Goal: Check status: Check status

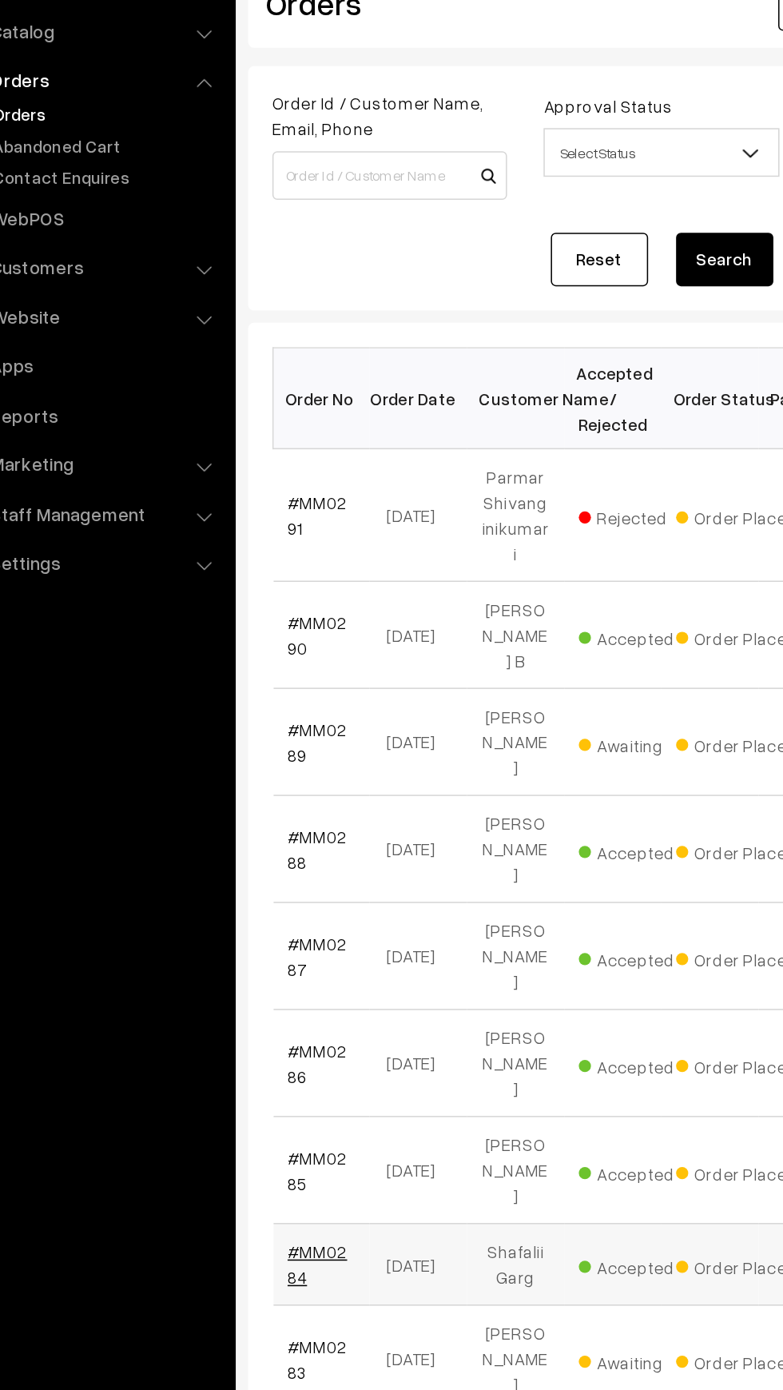
click at [261, 918] on link "#MM0284" at bounding box center [269, 933] width 39 height 30
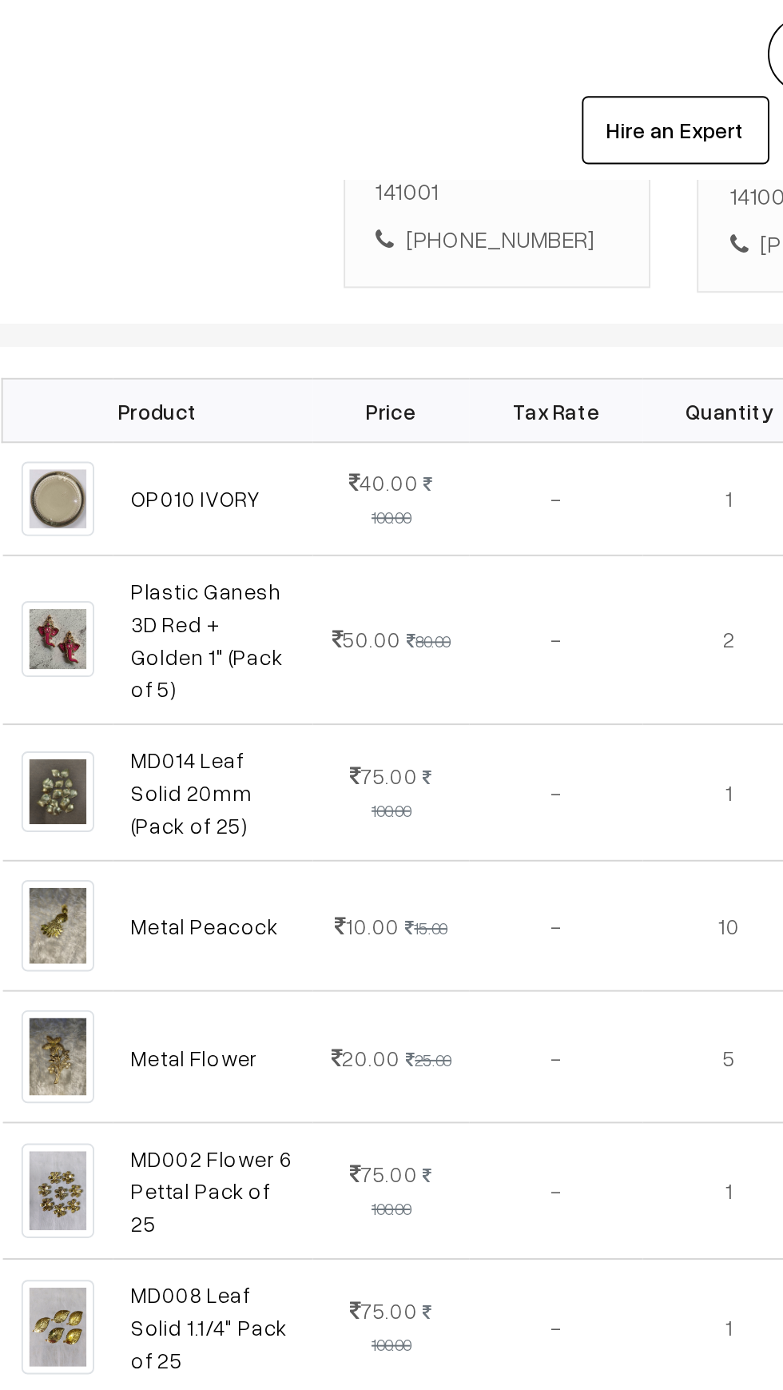
scroll to position [428, 0]
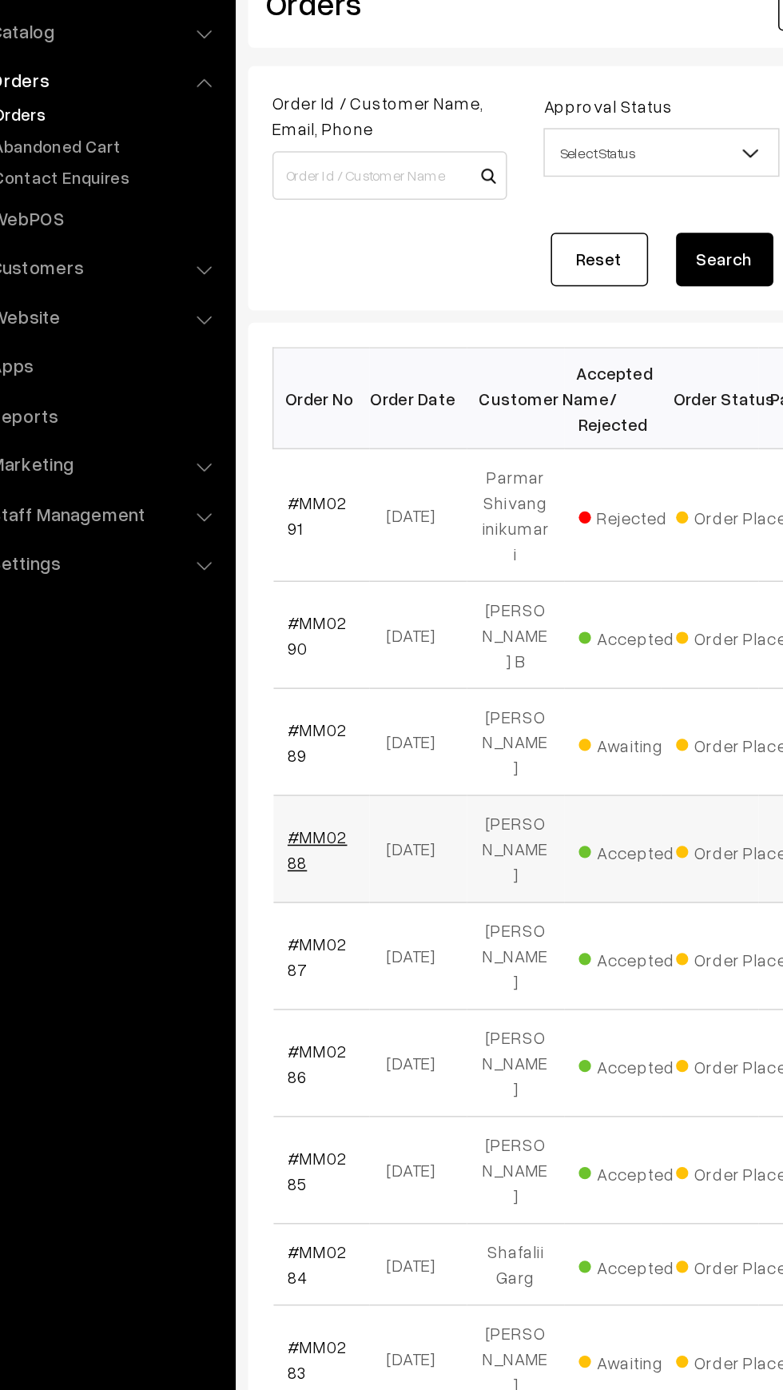
click at [273, 646] on link "#MM0288" at bounding box center [269, 661] width 39 height 30
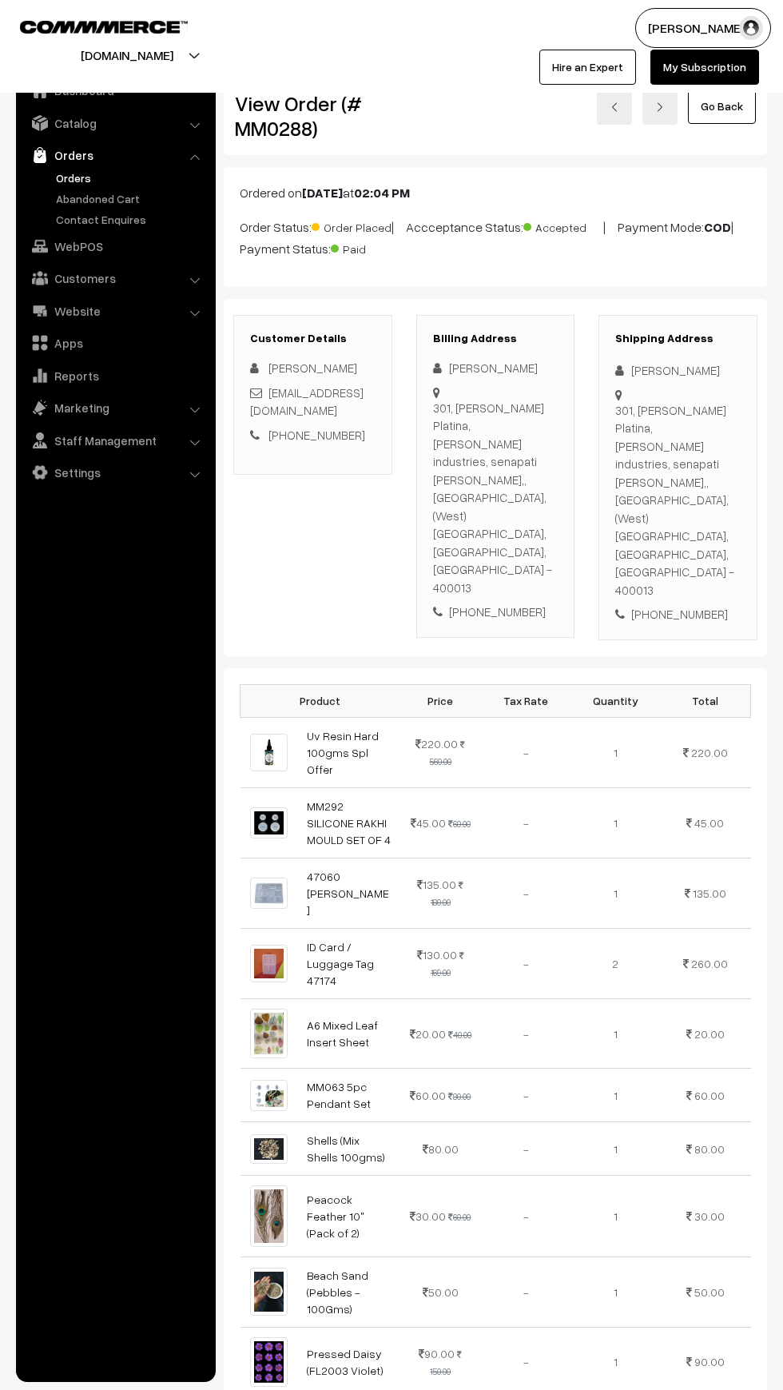
scroll to position [83, 0]
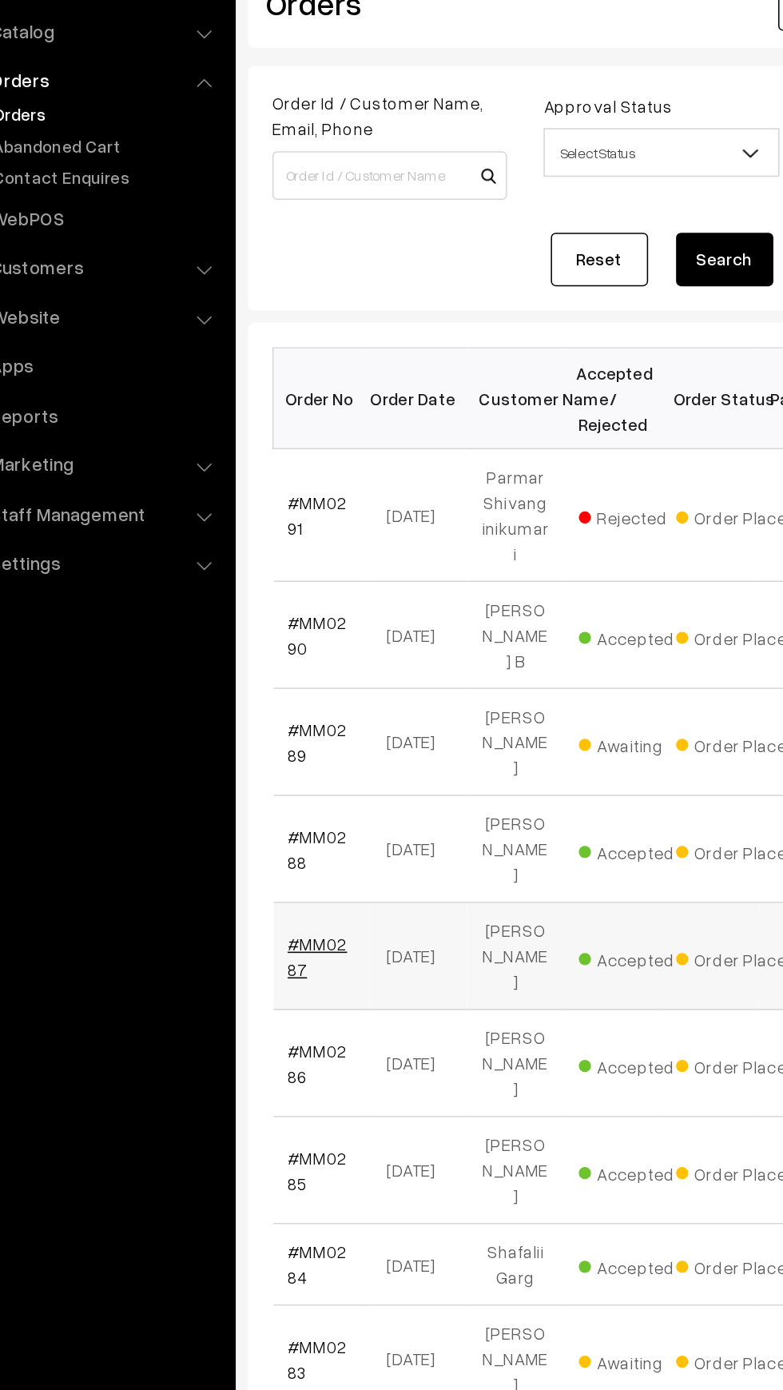
click at [283, 716] on link "#MM0287" at bounding box center [269, 731] width 39 height 30
